Goal: Task Accomplishment & Management: Use online tool/utility

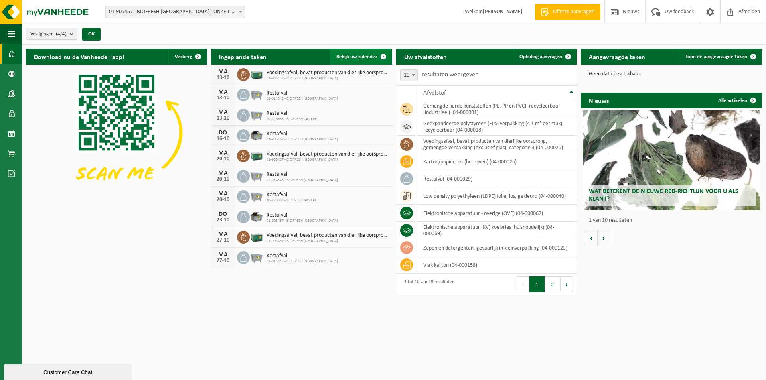
click at [366, 55] on span "Bekijk uw kalender" at bounding box center [356, 56] width 41 height 5
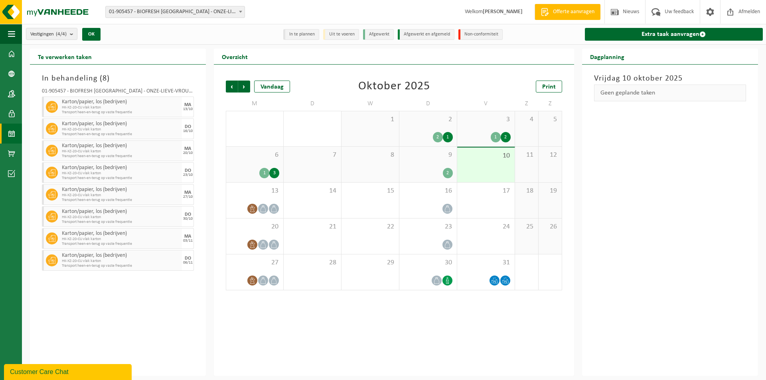
click at [450, 169] on div "2" at bounding box center [448, 173] width 10 height 10
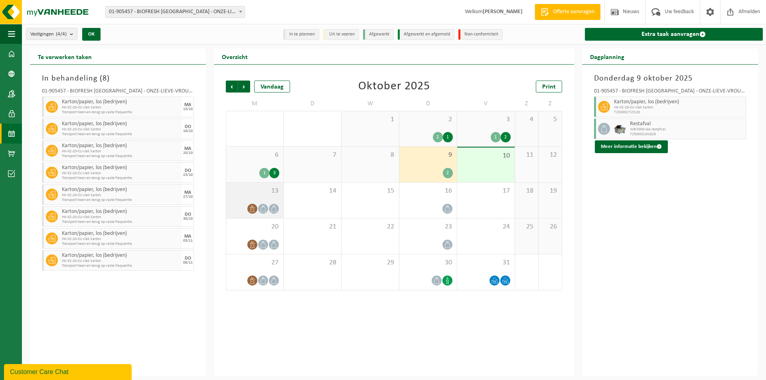
click at [267, 206] on span at bounding box center [263, 209] width 10 height 10
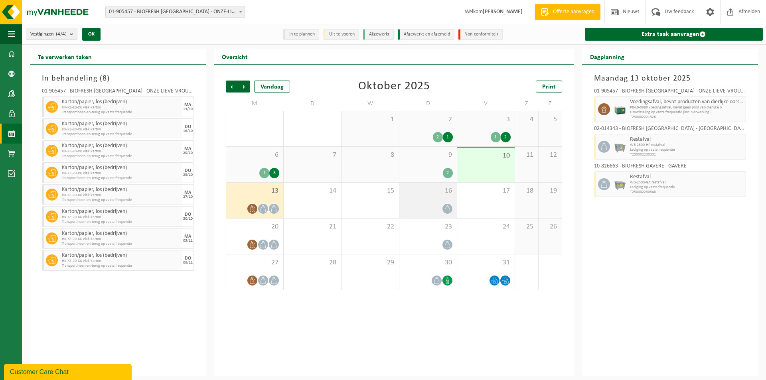
click at [421, 199] on div "16" at bounding box center [427, 201] width 57 height 36
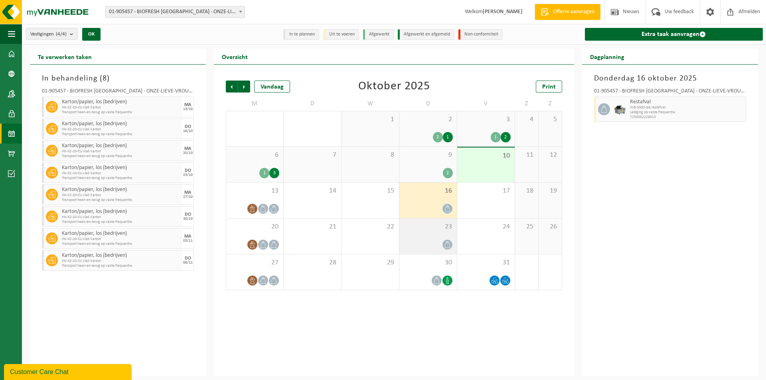
click at [426, 237] on div "23" at bounding box center [427, 237] width 57 height 36
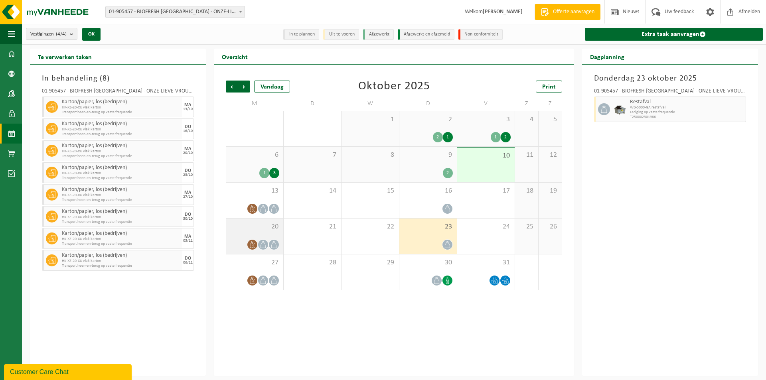
click at [254, 240] on span at bounding box center [252, 245] width 10 height 10
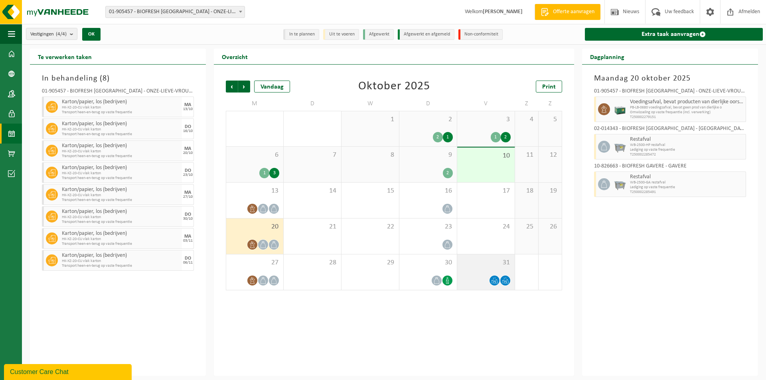
click at [484, 282] on div at bounding box center [485, 280] width 49 height 11
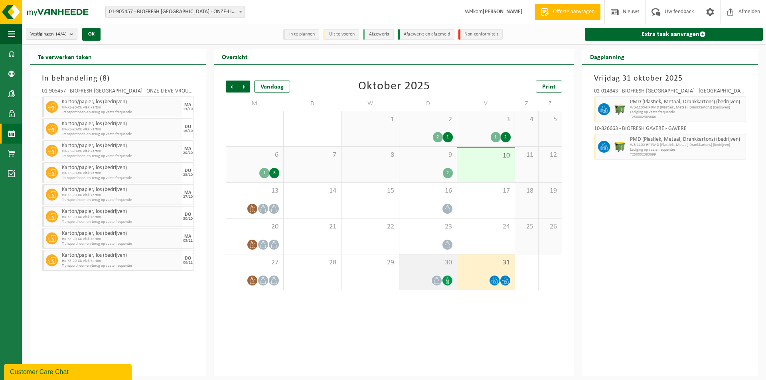
click at [435, 273] on div "30" at bounding box center [427, 273] width 57 height 36
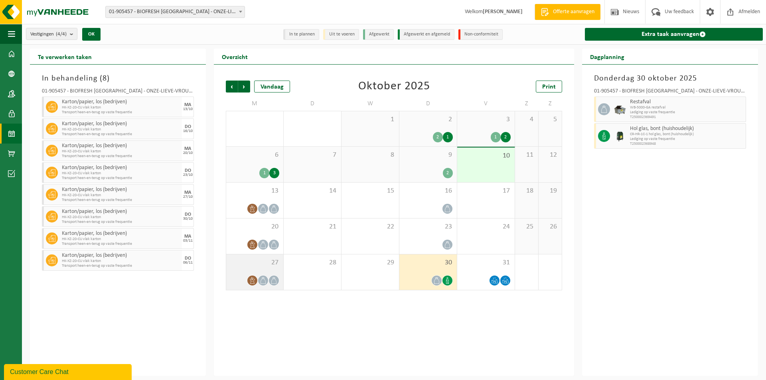
click at [261, 278] on icon at bounding box center [263, 280] width 7 height 7
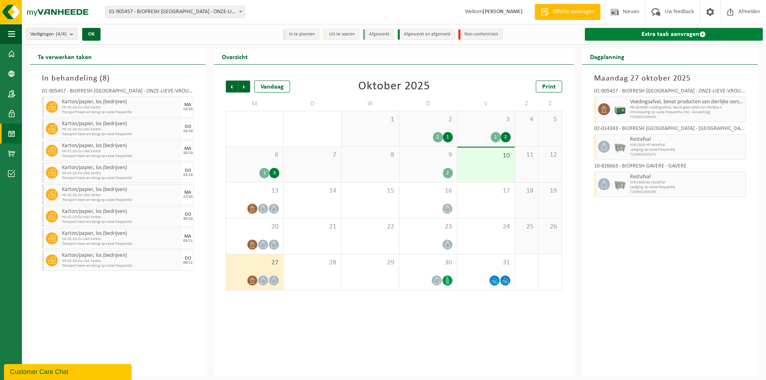
click at [685, 30] on link "Extra taak aanvragen" at bounding box center [674, 34] width 178 height 13
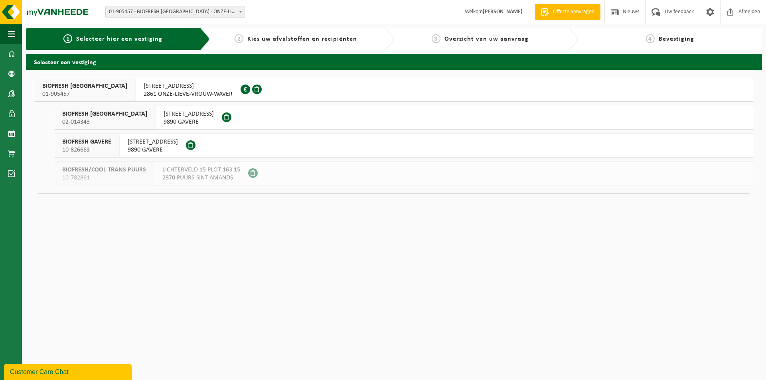
click at [167, 92] on span "2861 ONZE-LIEVE-VROUW-WAVER" at bounding box center [188, 94] width 89 height 8
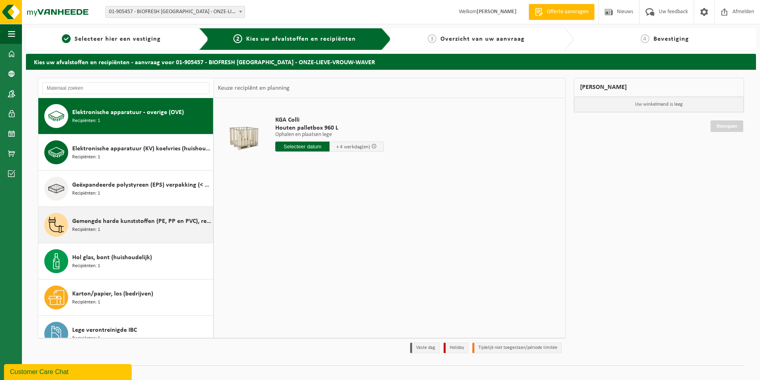
click at [118, 230] on div "Gemengde harde kunststoffen (PE, PP en PVC), recycleerbaar (industrieel) Recipi…" at bounding box center [141, 225] width 139 height 24
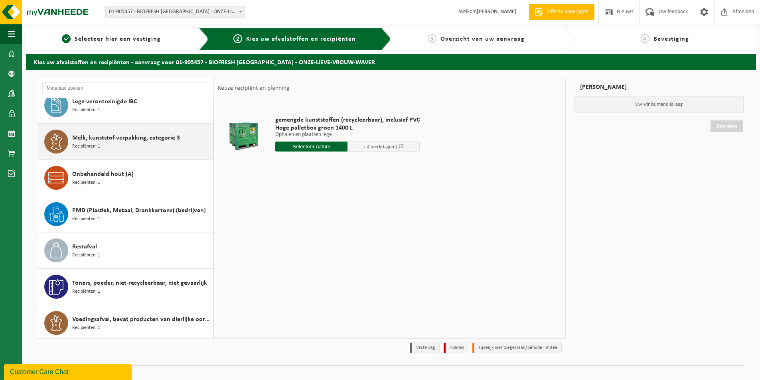
scroll to position [109, 0]
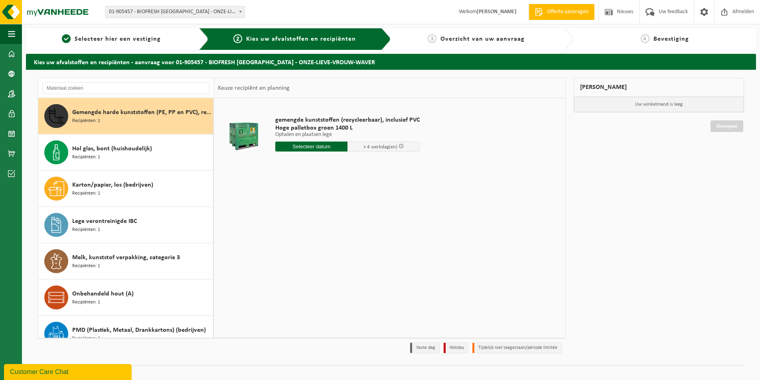
click at [316, 147] on input "text" at bounding box center [311, 147] width 72 height 10
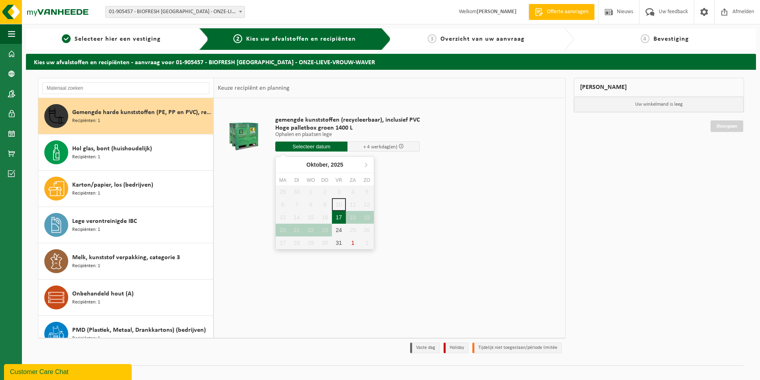
click at [340, 216] on div "17" at bounding box center [339, 217] width 14 height 13
type input "Van 2025-10-17"
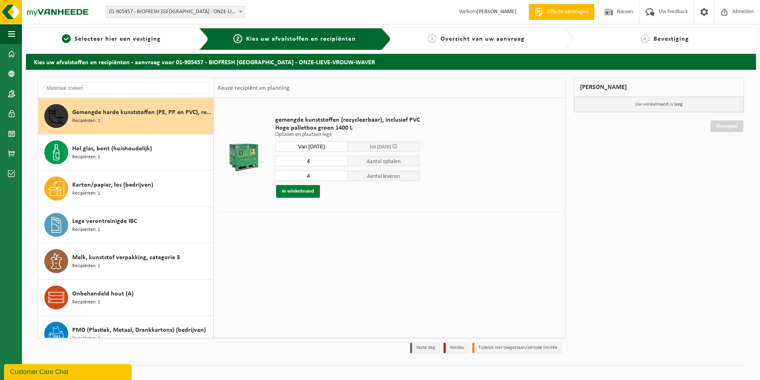
click at [308, 192] on button "In winkelmand" at bounding box center [298, 191] width 44 height 13
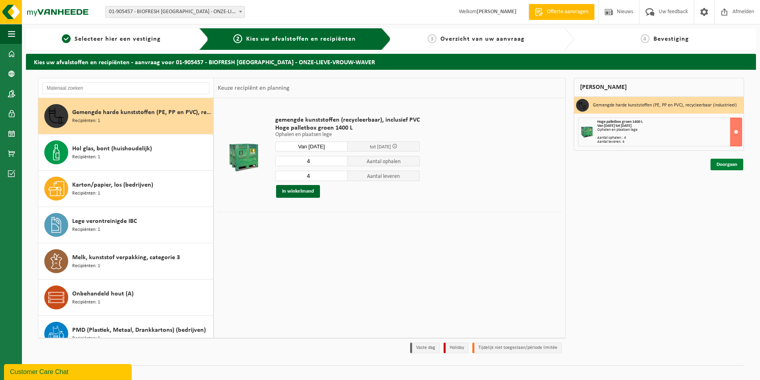
click at [728, 164] on link "Doorgaan" at bounding box center [727, 165] width 33 height 12
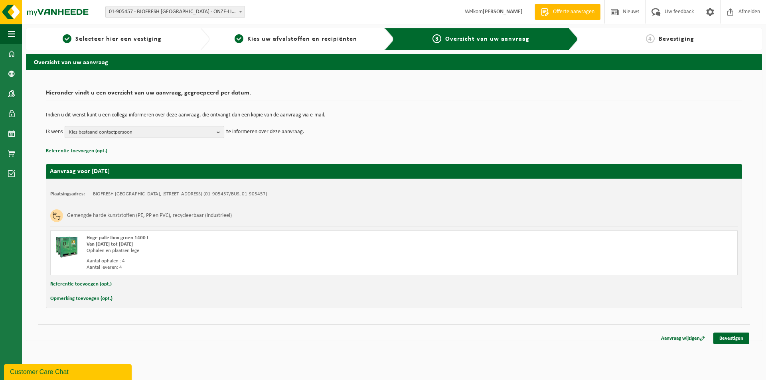
click at [176, 132] on span "Kies bestaand contactpersoon" at bounding box center [141, 132] width 144 height 12
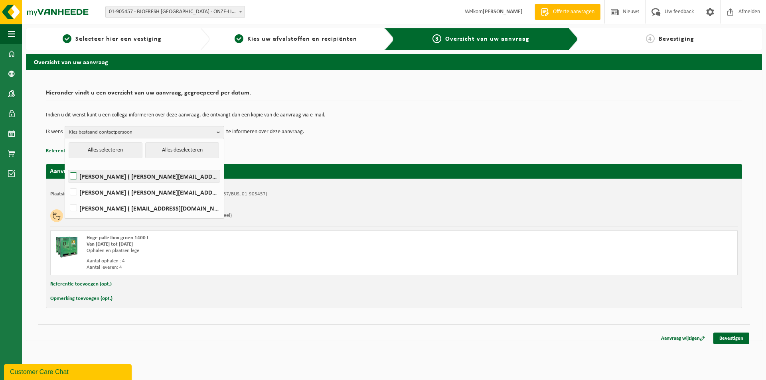
click at [75, 176] on label "[PERSON_NAME] ( [PERSON_NAME][EMAIL_ADDRESS][DOMAIN_NAME] )" at bounding box center [144, 176] width 152 height 12
click at [67, 166] on input "[PERSON_NAME] ( [PERSON_NAME][EMAIL_ADDRESS][DOMAIN_NAME] )" at bounding box center [67, 166] width 0 height 0
checkbox input "true"
click at [72, 191] on label "[PERSON_NAME] ( [PERSON_NAME][EMAIL_ADDRESS][DOMAIN_NAME] )" at bounding box center [144, 192] width 152 height 12
click at [67, 182] on input "[PERSON_NAME] ( [PERSON_NAME][EMAIL_ADDRESS][DOMAIN_NAME] )" at bounding box center [67, 182] width 0 height 0
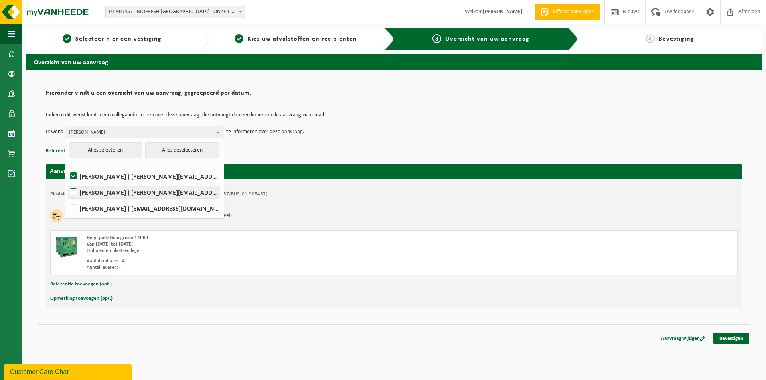
checkbox input "true"
click at [436, 128] on td "Ik wens [PERSON_NAME], [PERSON_NAME] Alles selecteren Alles deselecteren [PERSO…" at bounding box center [394, 132] width 696 height 12
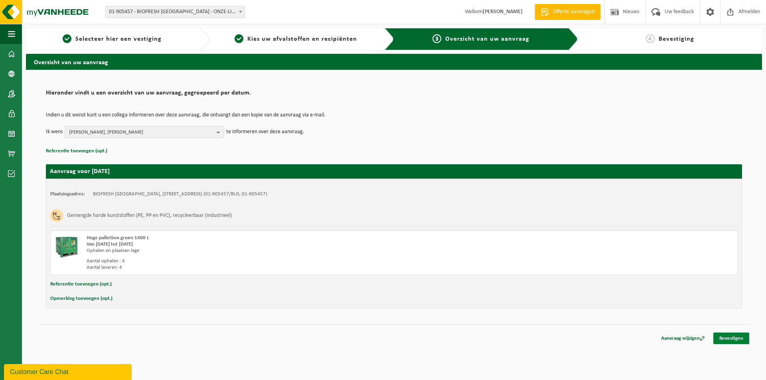
click at [726, 337] on link "Bevestigen" at bounding box center [731, 339] width 36 height 12
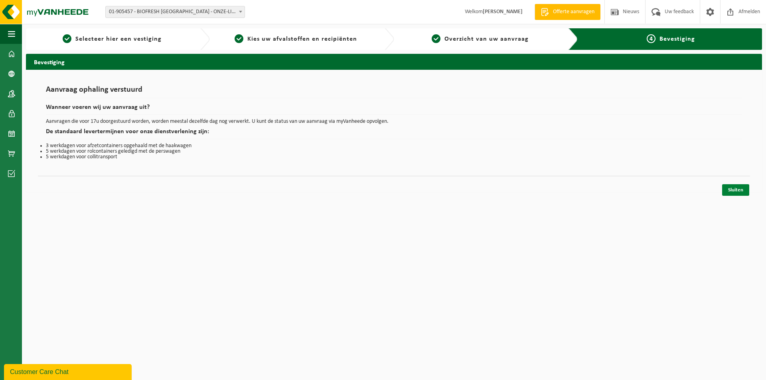
click at [739, 189] on link "Sluiten" at bounding box center [735, 190] width 27 height 12
